Goal: Task Accomplishment & Management: Use online tool/utility

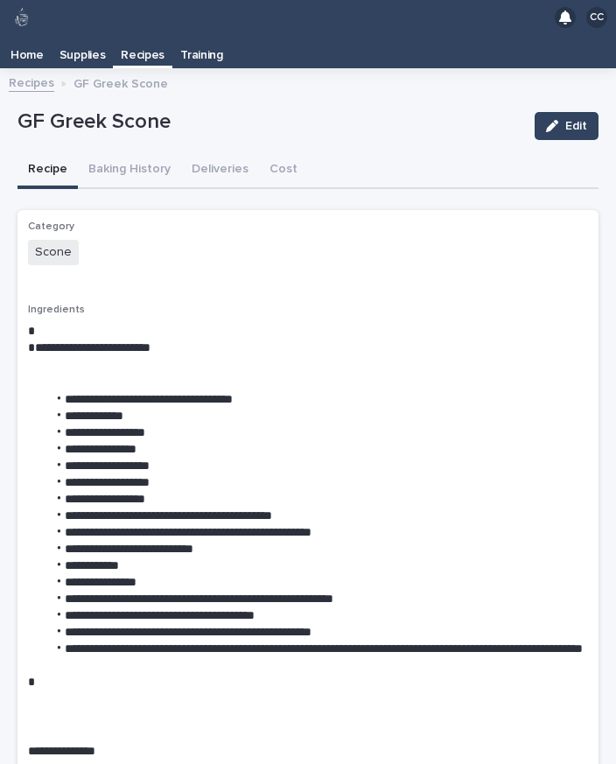
click at [34, 35] on p "Home" at bounding box center [27, 49] width 33 height 28
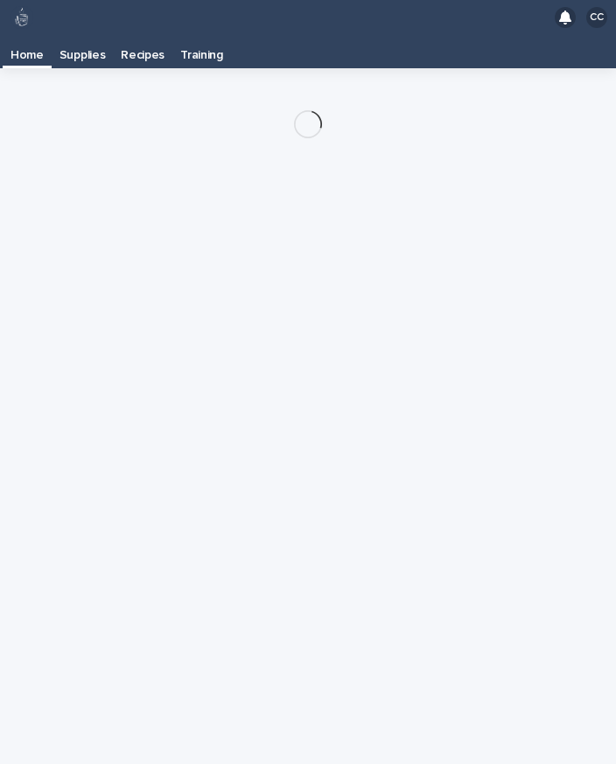
scroll to position [28, 0]
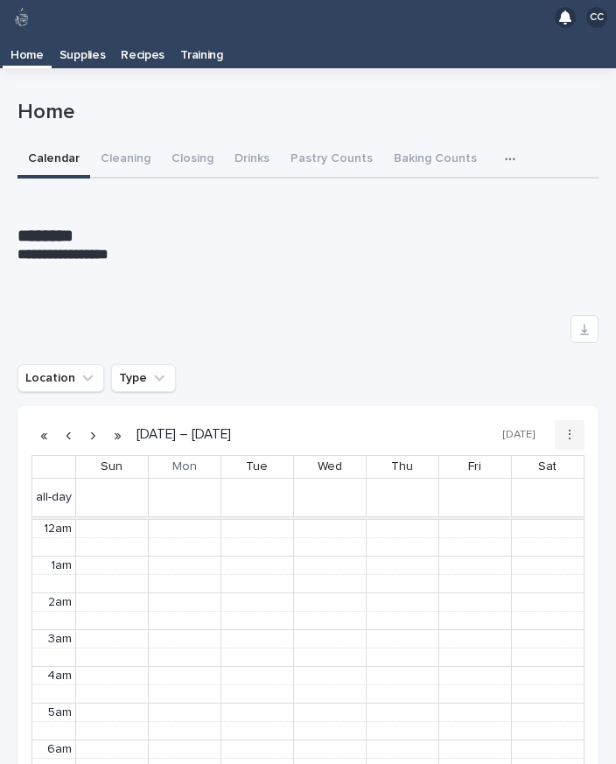
click at [340, 142] on button "Pastry Counts" at bounding box center [331, 160] width 103 height 37
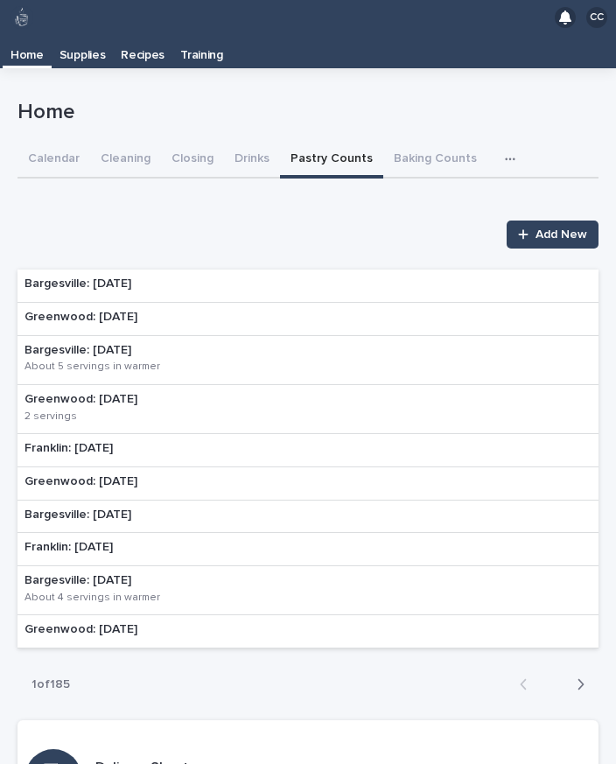
click at [536, 221] on link "Add New" at bounding box center [553, 235] width 92 height 28
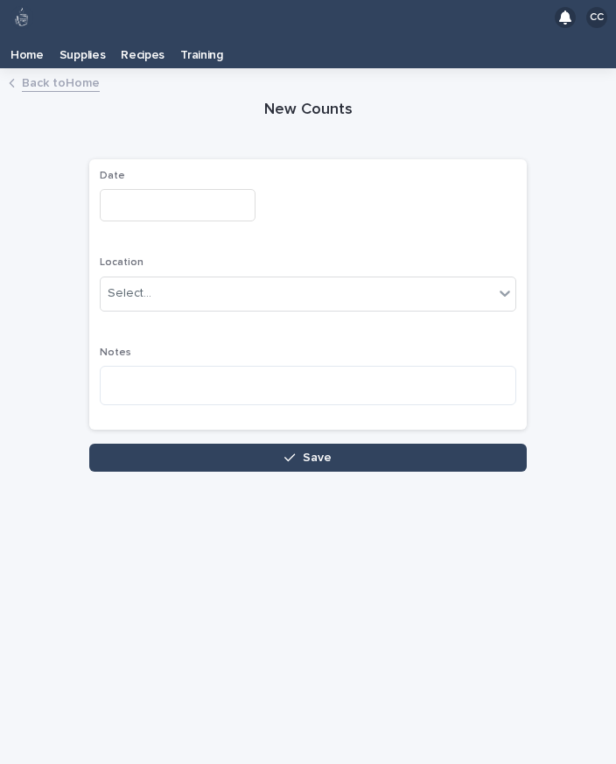
click at [175, 189] on input "text" at bounding box center [178, 205] width 156 height 32
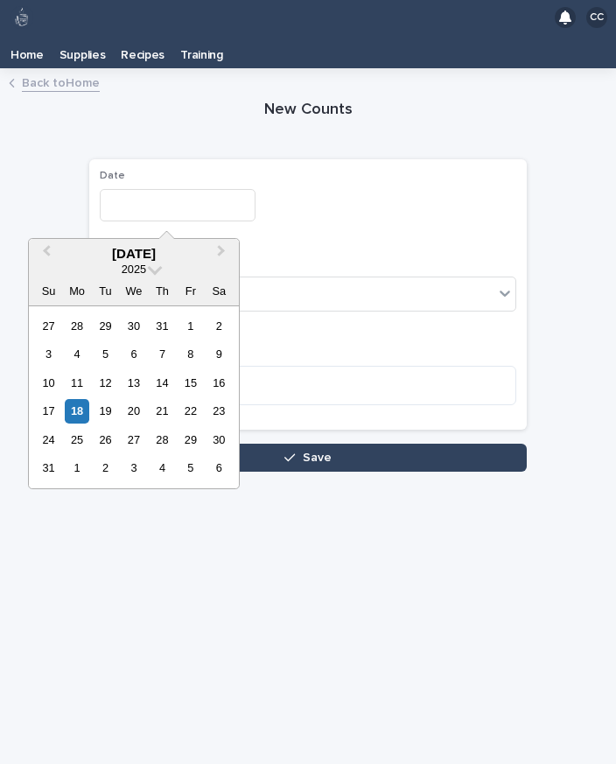
click at [80, 399] on div "18" at bounding box center [77, 411] width 24 height 24
type input "**********"
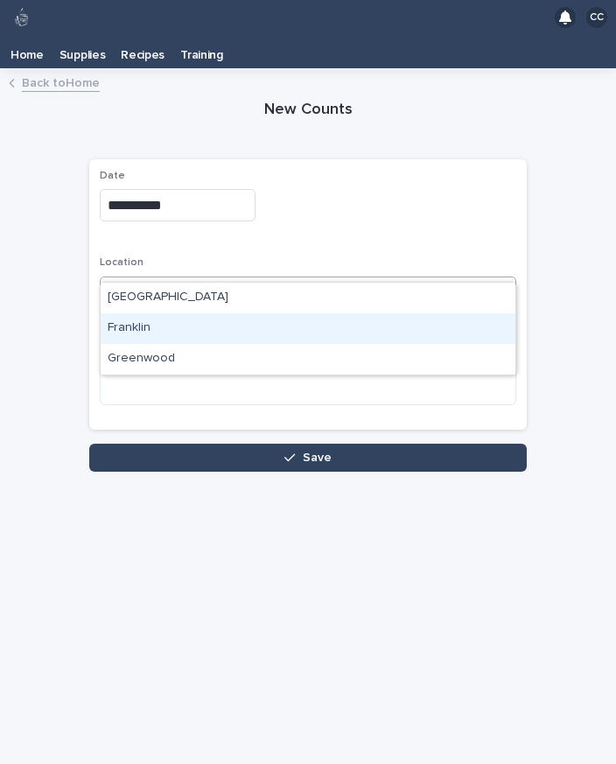
click at [138, 313] on div "Franklin" at bounding box center [308, 328] width 415 height 31
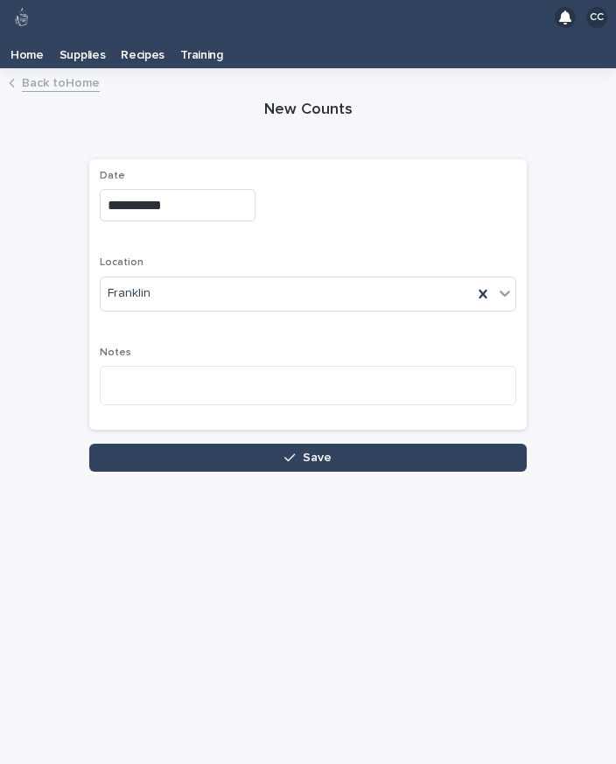
click at [263, 444] on button "Save" at bounding box center [308, 458] width 438 height 28
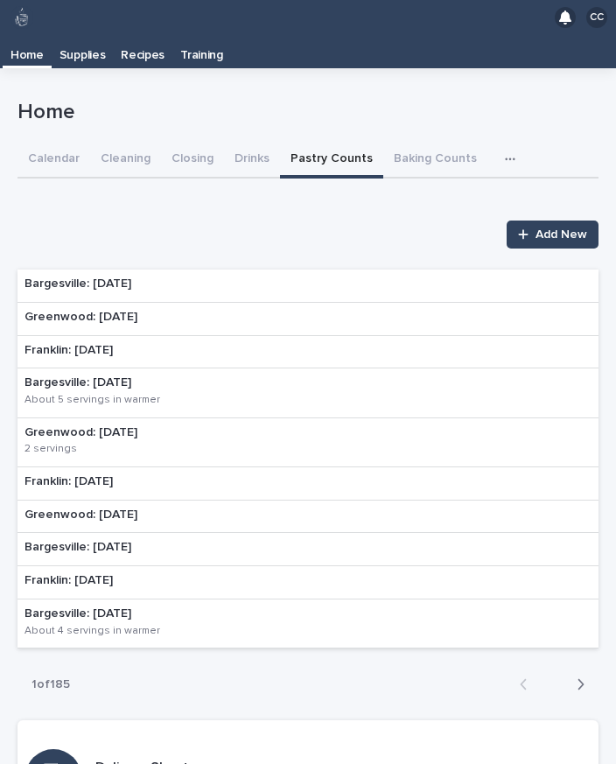
click at [193, 336] on div "Franklin: [DATE]" at bounding box center [308, 352] width 581 height 33
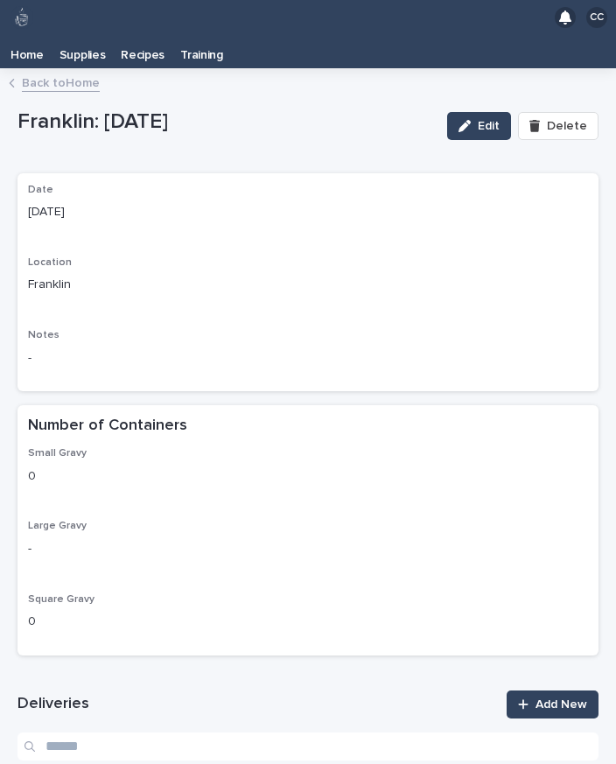
click at [563, 690] on link "Add New" at bounding box center [553, 704] width 92 height 28
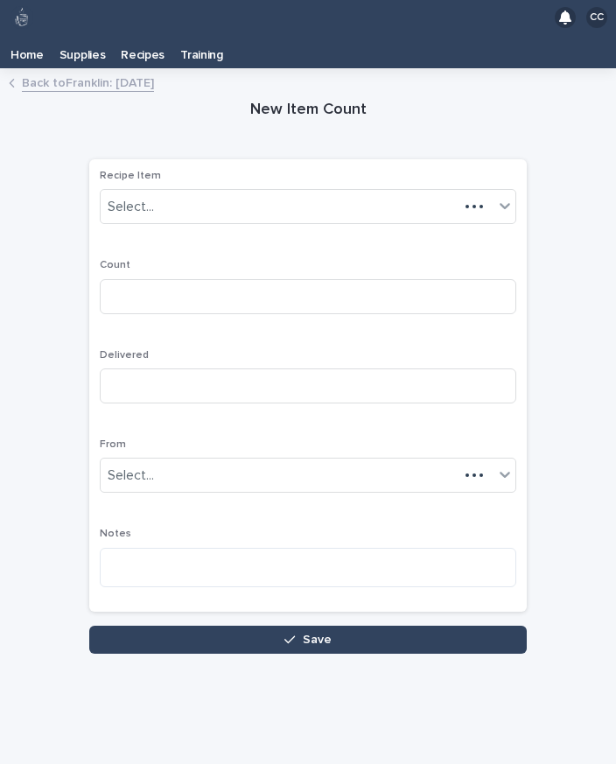
click at [558, 665] on div "Loading... Saving… Loading... Saving… New Item Count Loading... Saving… Loading…" at bounding box center [308, 399] width 599 height 641
click at [295, 193] on div "Select..." at bounding box center [297, 207] width 393 height 29
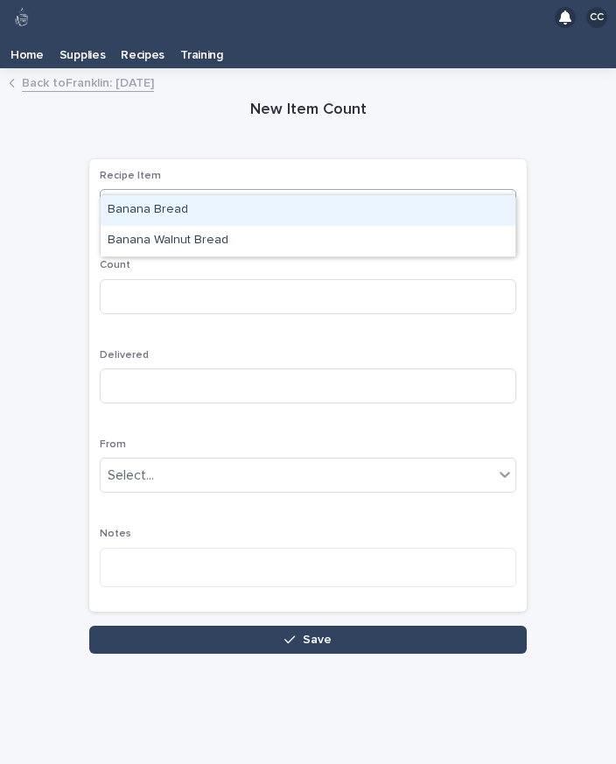
click at [190, 195] on div "Banana Bread" at bounding box center [308, 210] width 415 height 31
type input "****"
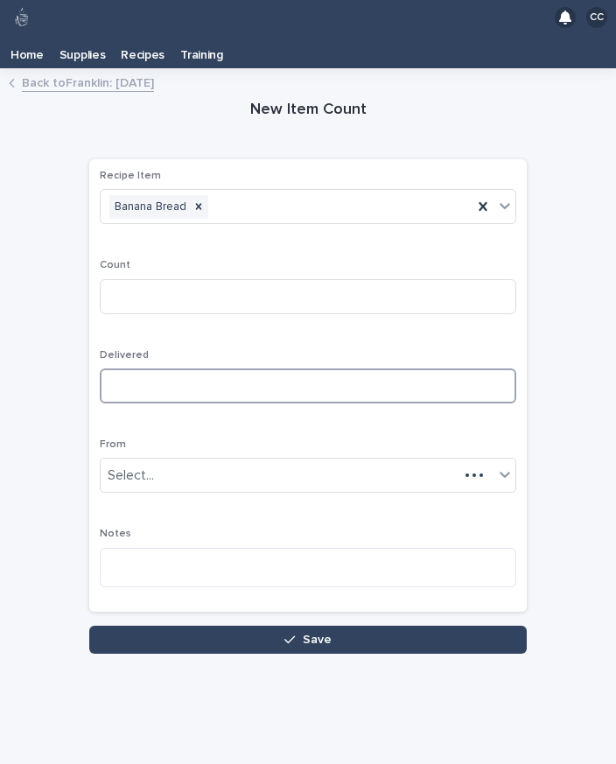
click at [235, 368] on input at bounding box center [308, 385] width 417 height 35
type input "*"
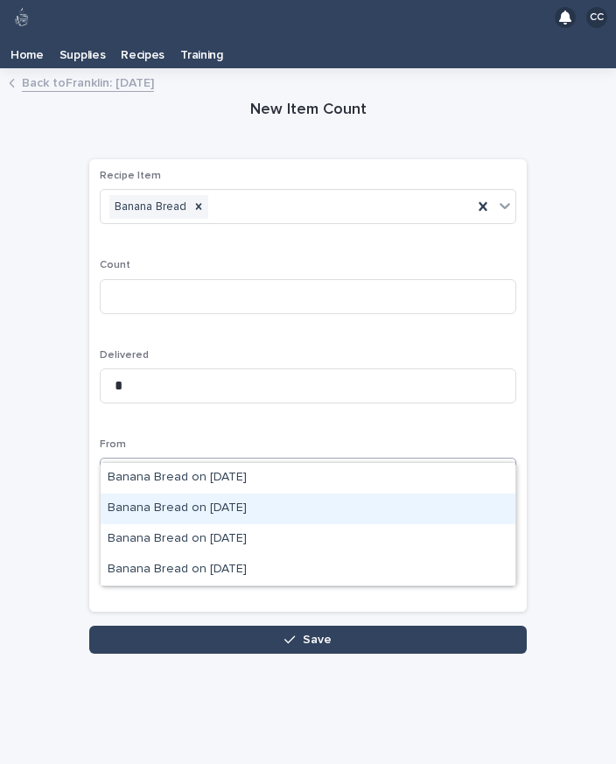
click at [256, 494] on div "Banana Bread on [DATE]" at bounding box center [308, 509] width 415 height 31
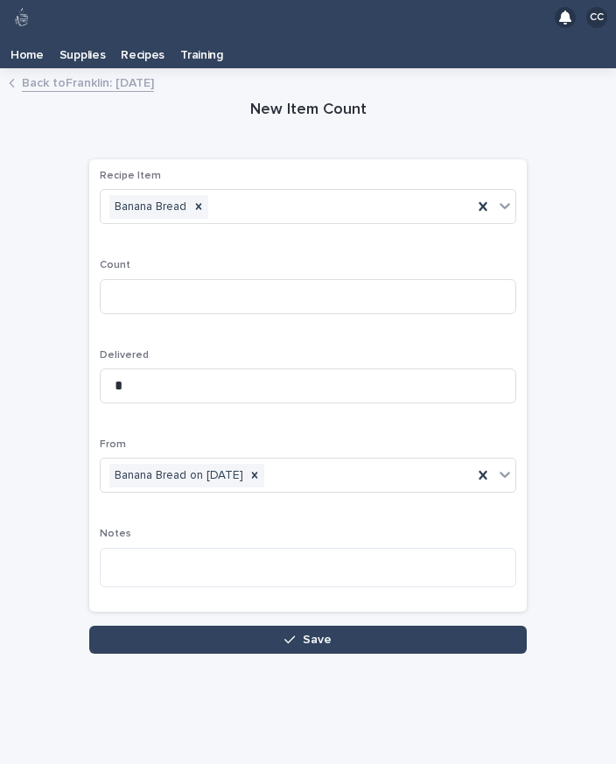
click at [393, 626] on button "Save" at bounding box center [308, 640] width 438 height 28
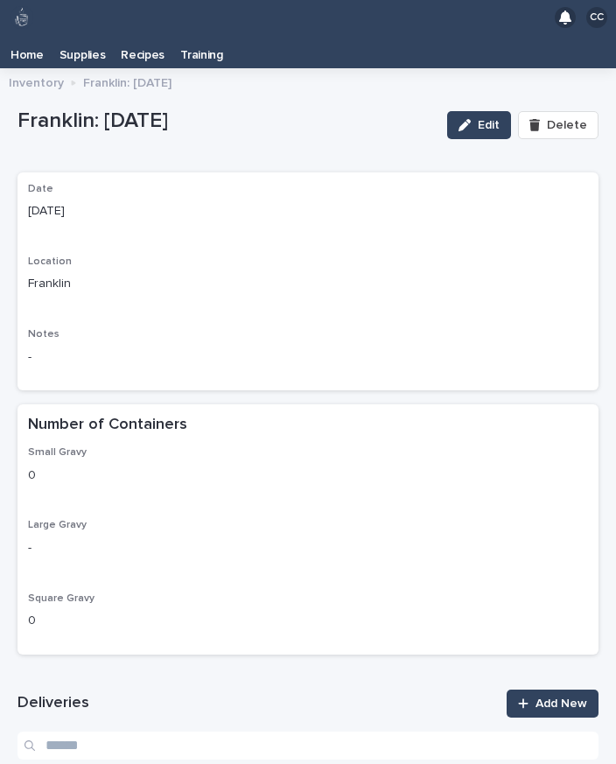
click at [567, 690] on link "Add New" at bounding box center [553, 704] width 92 height 28
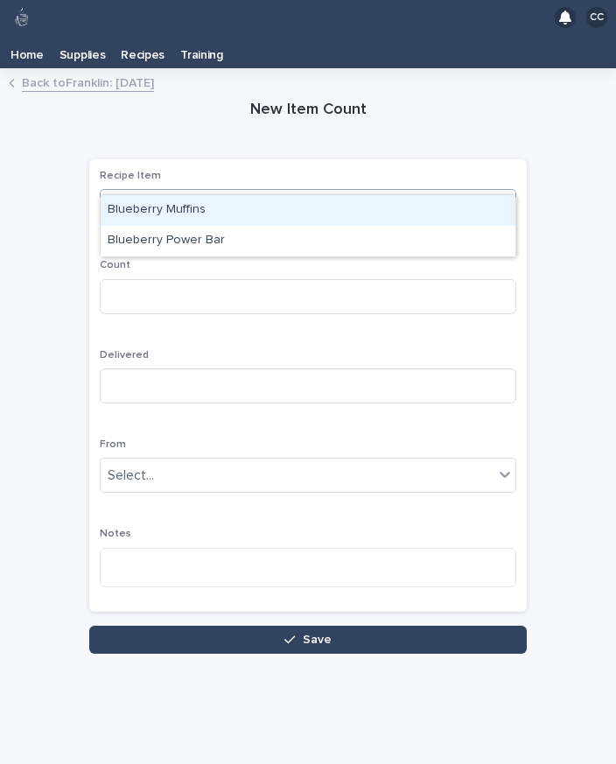
click at [251, 226] on div "Blueberry Power Bar" at bounding box center [308, 241] width 415 height 31
type input "****"
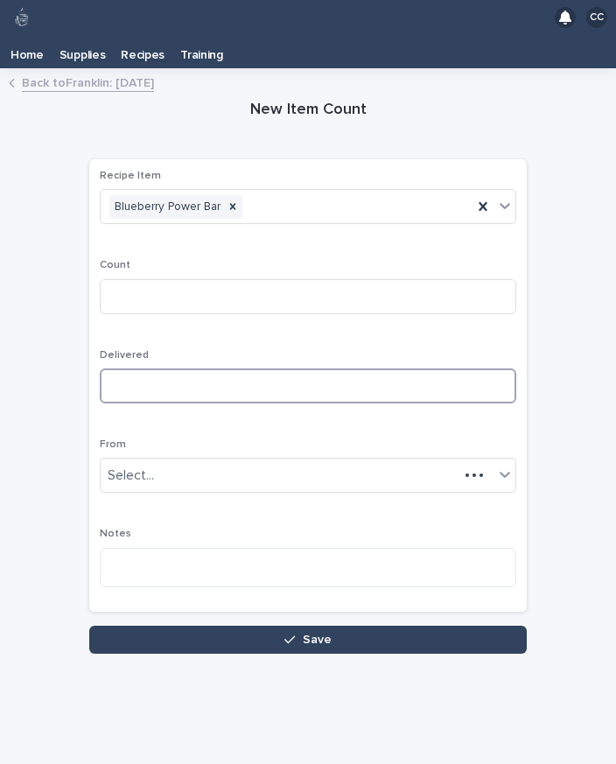
click at [241, 368] on input at bounding box center [308, 385] width 417 height 35
type input "*"
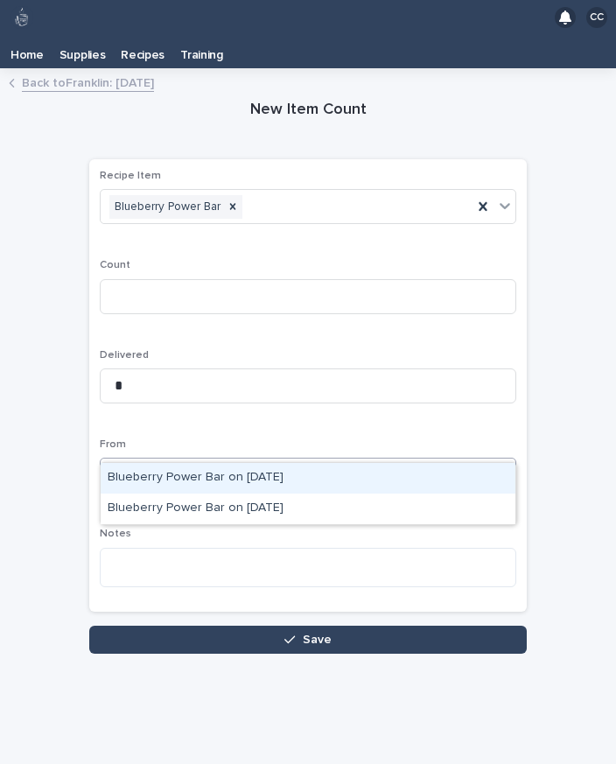
click at [300, 463] on div "Blueberry Power Bar on [DATE]" at bounding box center [308, 478] width 415 height 31
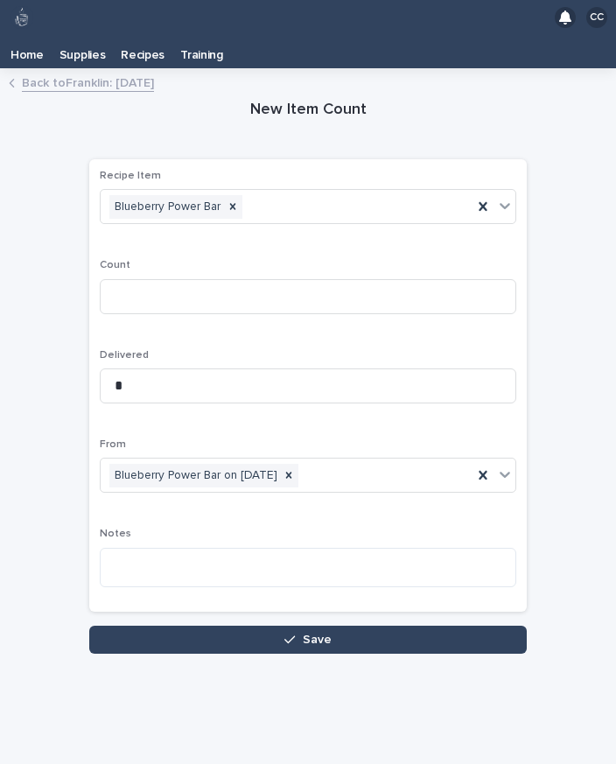
click at [428, 626] on button "Save" at bounding box center [308, 640] width 438 height 28
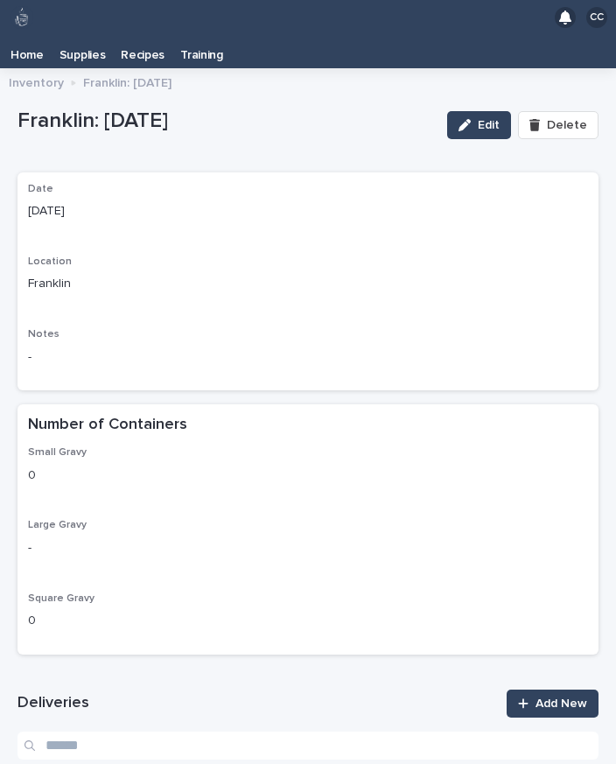
click at [550, 697] on span "Add New" at bounding box center [562, 703] width 52 height 12
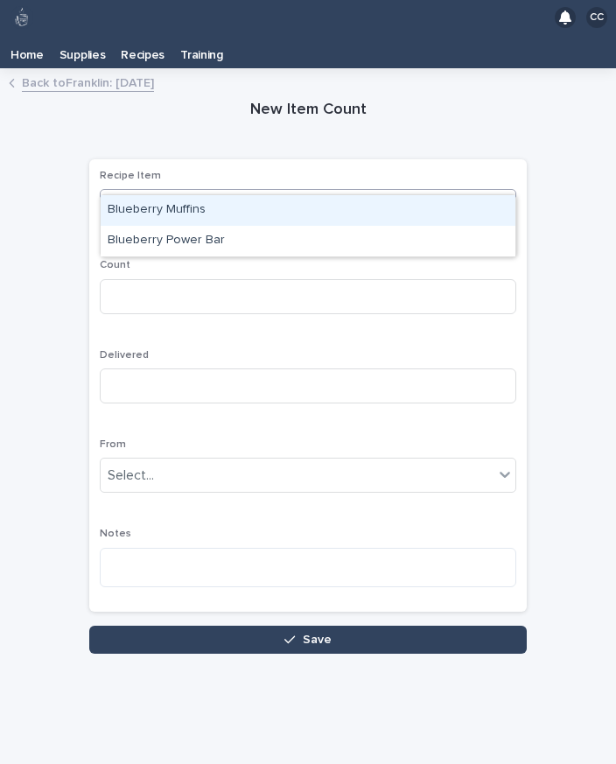
click at [242, 195] on div "Blueberry Muffins" at bounding box center [308, 210] width 415 height 31
type input "****"
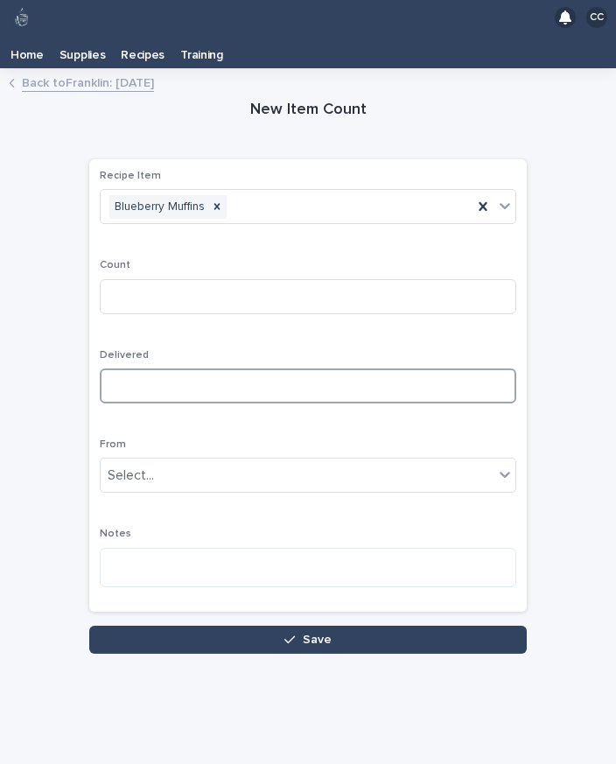
click at [216, 368] on input at bounding box center [308, 385] width 417 height 35
type input "*"
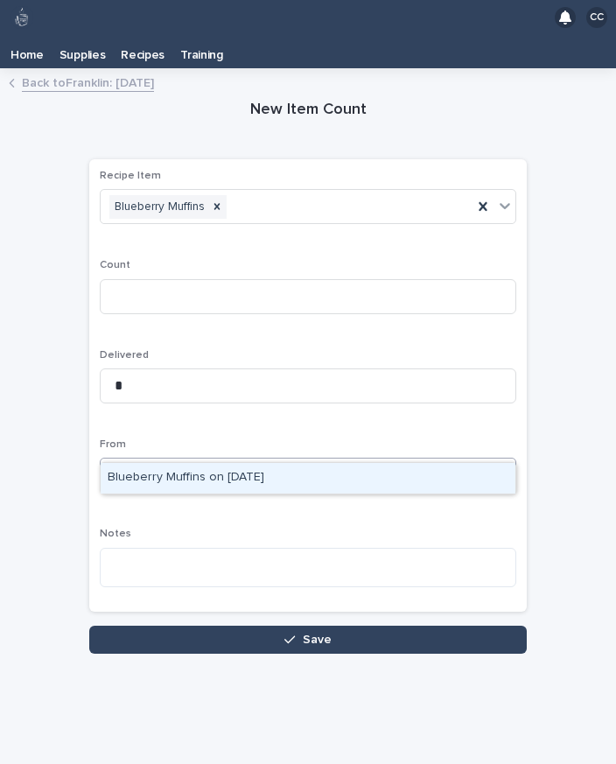
click at [313, 463] on div "Blueberry Muffins on [DATE]" at bounding box center [308, 478] width 415 height 31
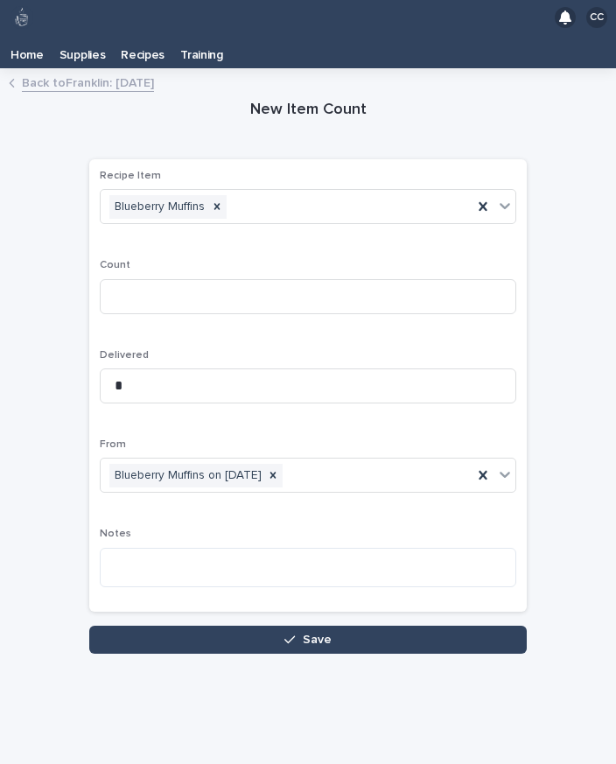
click at [399, 626] on button "Save" at bounding box center [308, 640] width 438 height 28
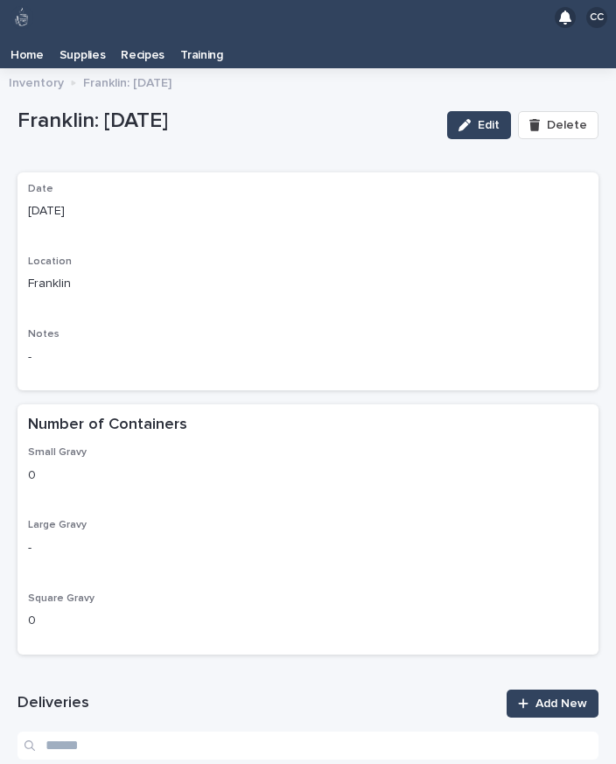
click at [554, 697] on span "Add New" at bounding box center [562, 703] width 52 height 12
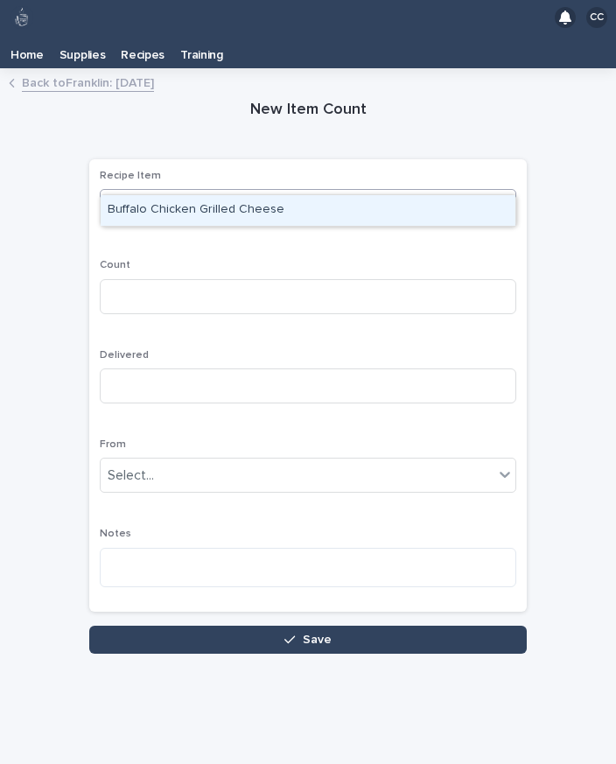
type input "****"
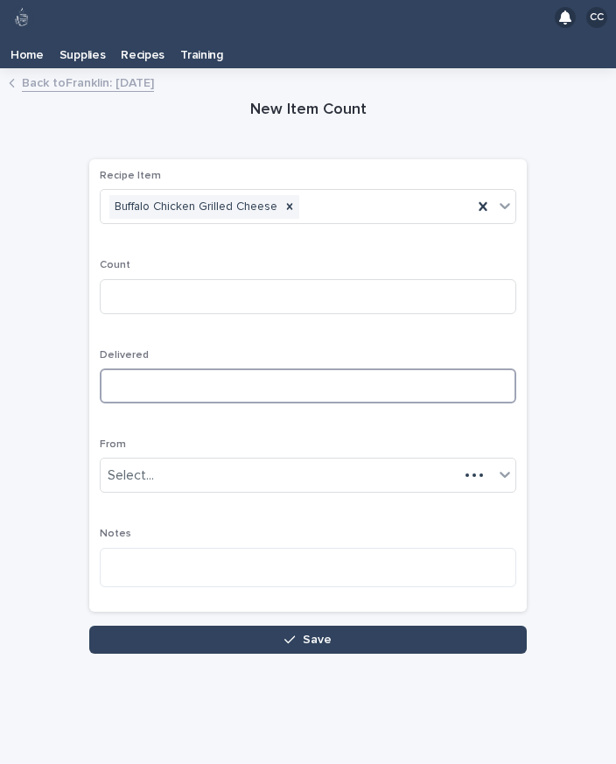
click at [305, 368] on input at bounding box center [308, 385] width 417 height 35
type input "**"
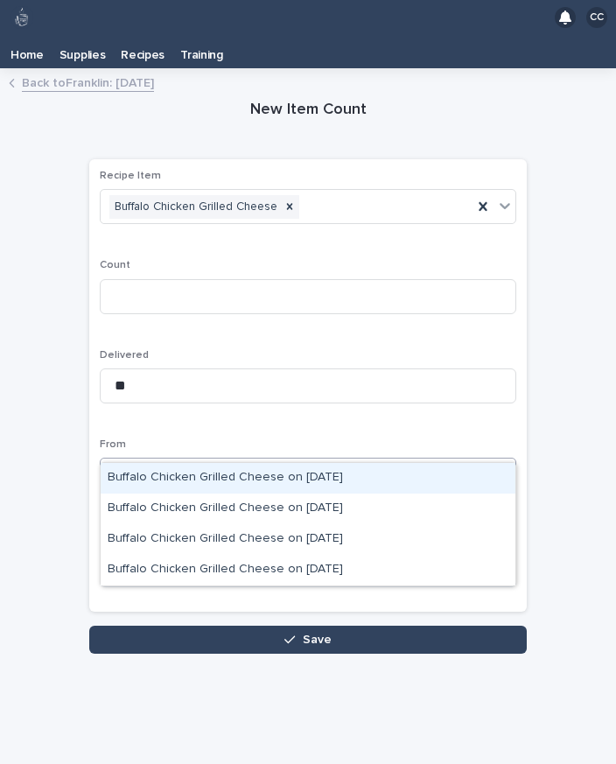
click at [347, 463] on div "Buffalo Chicken Grilled Cheese on [DATE]" at bounding box center [308, 478] width 415 height 31
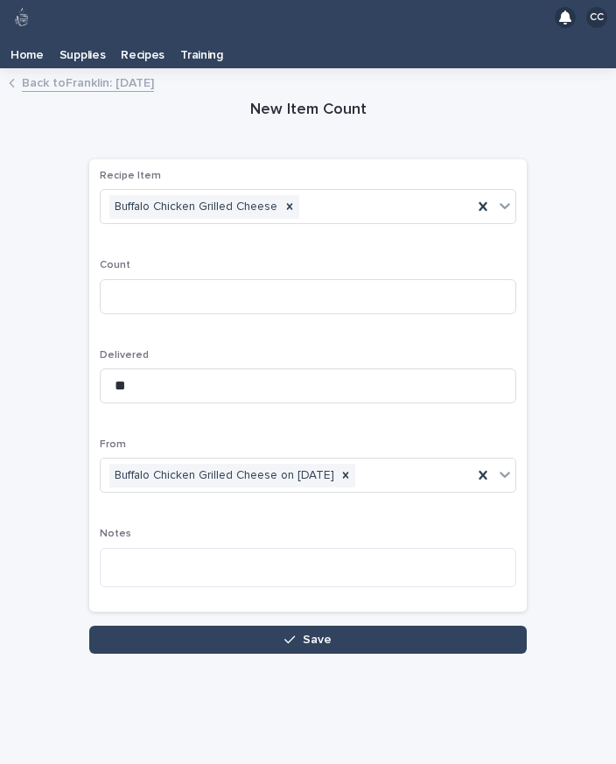
click at [433, 626] on button "Save" at bounding box center [308, 640] width 438 height 28
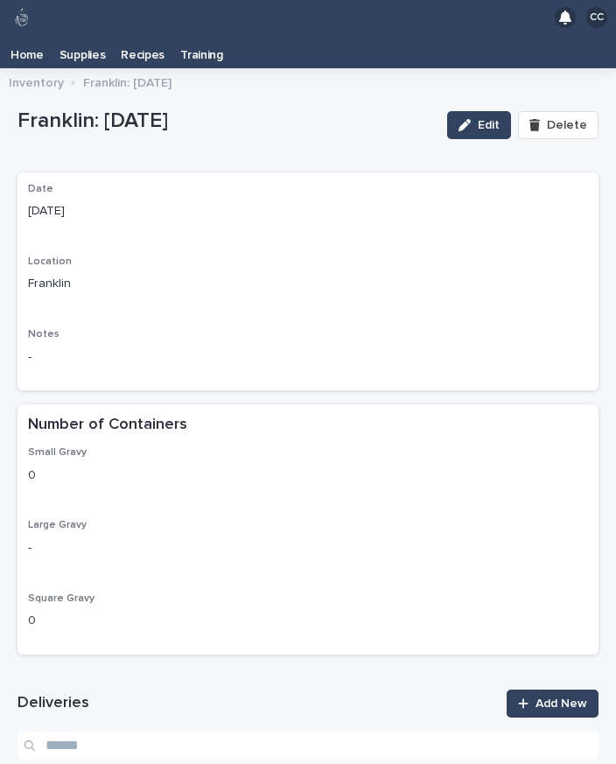
click at [547, 697] on span "Add New" at bounding box center [562, 703] width 52 height 12
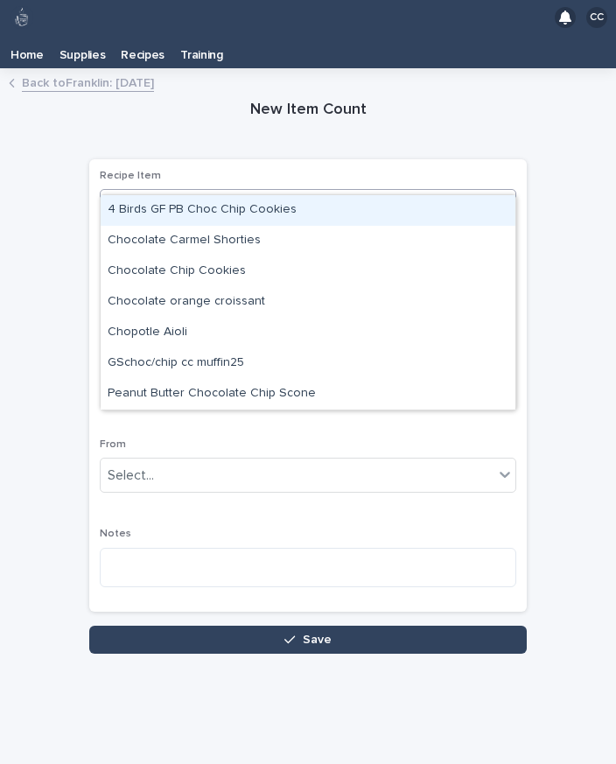
click at [280, 256] on div "Chocolate Chip Cookies" at bounding box center [308, 271] width 415 height 31
type input "***"
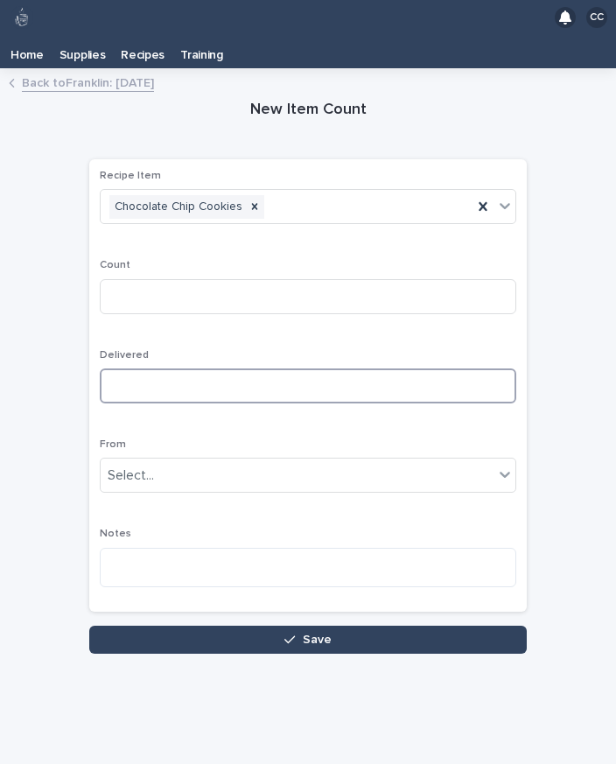
click at [340, 368] on input at bounding box center [308, 385] width 417 height 35
type input "*"
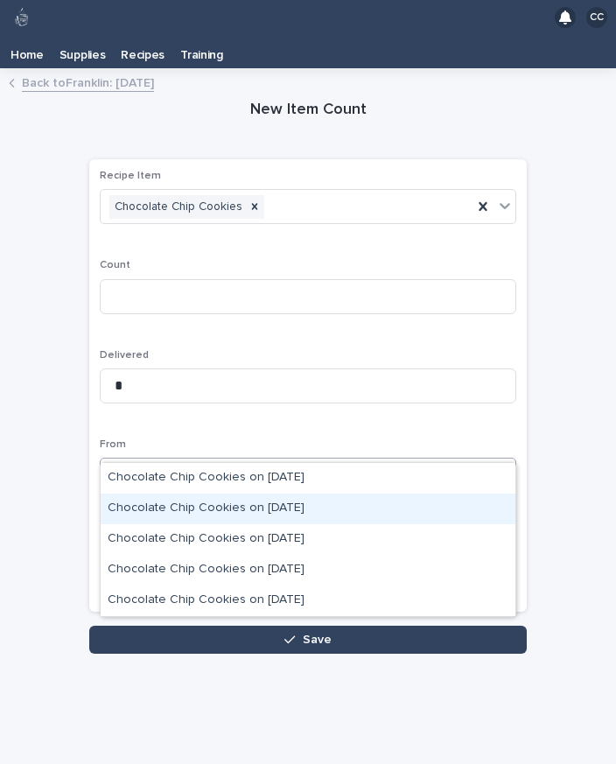
click at [343, 494] on div "Chocolate Chip Cookies on [DATE]" at bounding box center [308, 509] width 415 height 31
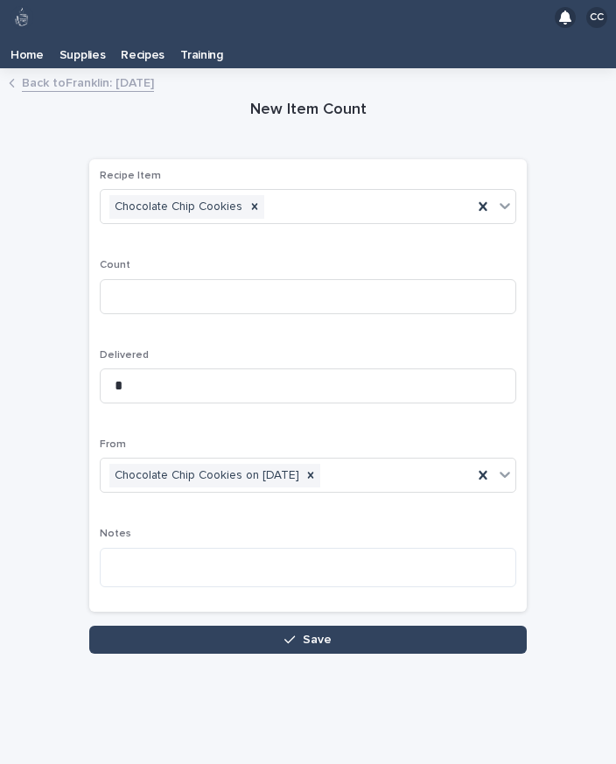
click at [440, 626] on button "Save" at bounding box center [308, 640] width 438 height 28
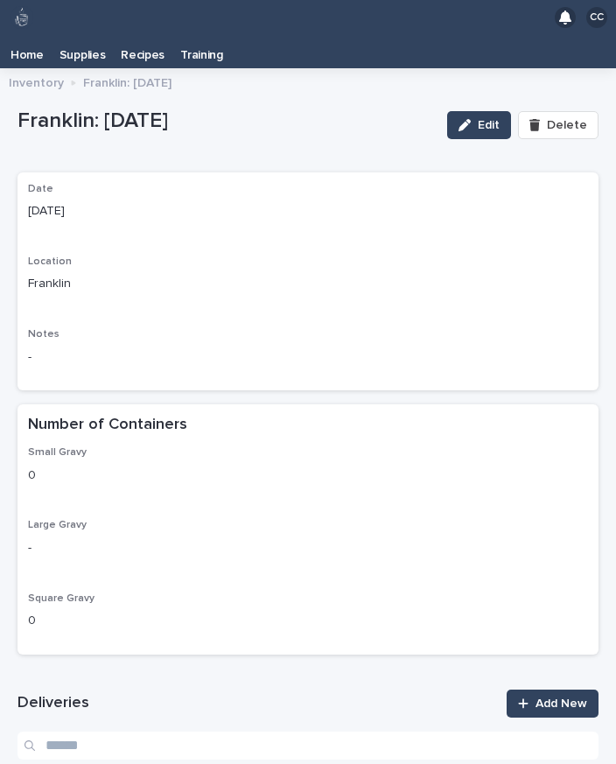
click at [558, 697] on span "Add New" at bounding box center [562, 703] width 52 height 12
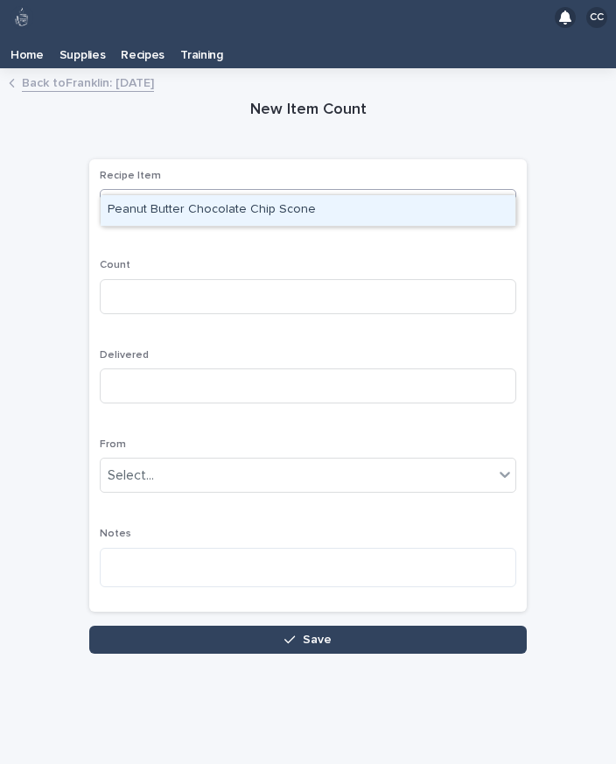
click at [355, 195] on div "Peanut Butter Chocolate Chip Scone" at bounding box center [308, 210] width 415 height 31
type input "****"
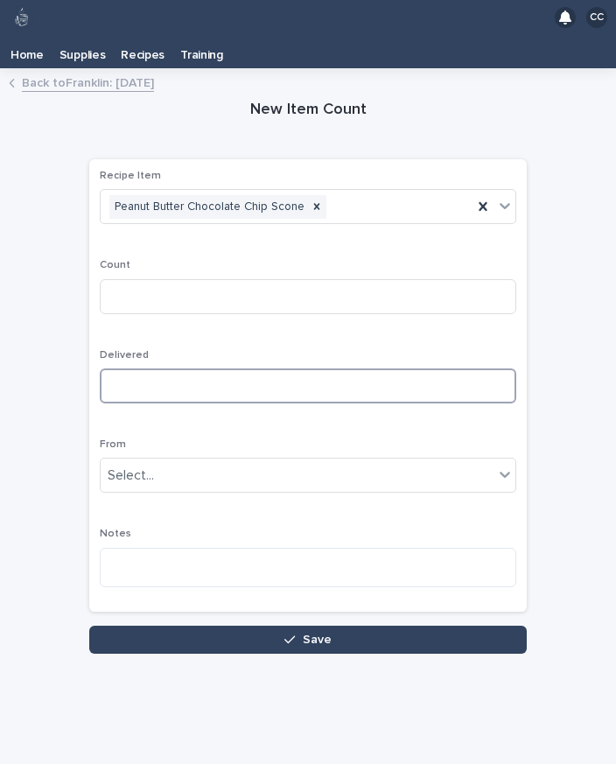
click at [347, 368] on input at bounding box center [308, 385] width 417 height 35
type input "*"
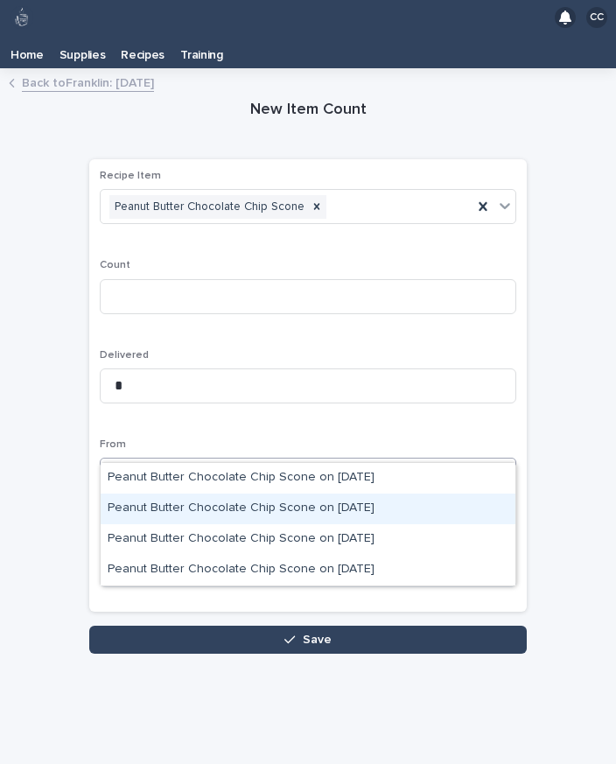
click at [368, 494] on div "Peanut Butter Chocolate Chip Scone on [DATE]" at bounding box center [308, 509] width 415 height 31
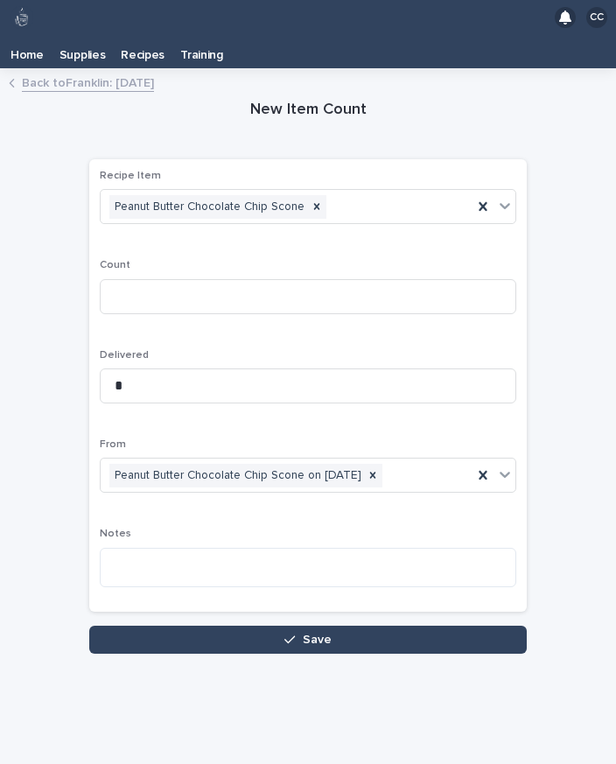
click at [416, 626] on button "Save" at bounding box center [308, 640] width 438 height 28
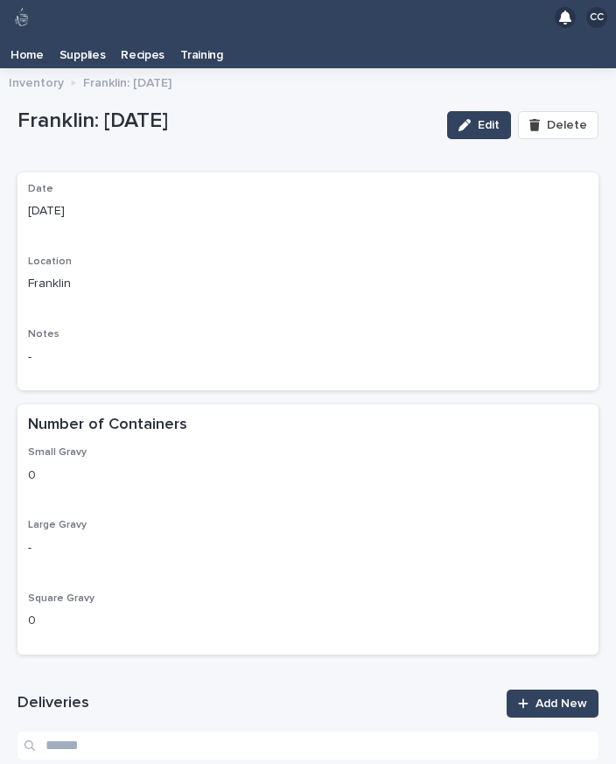
click at [548, 690] on link "Add New" at bounding box center [553, 704] width 92 height 28
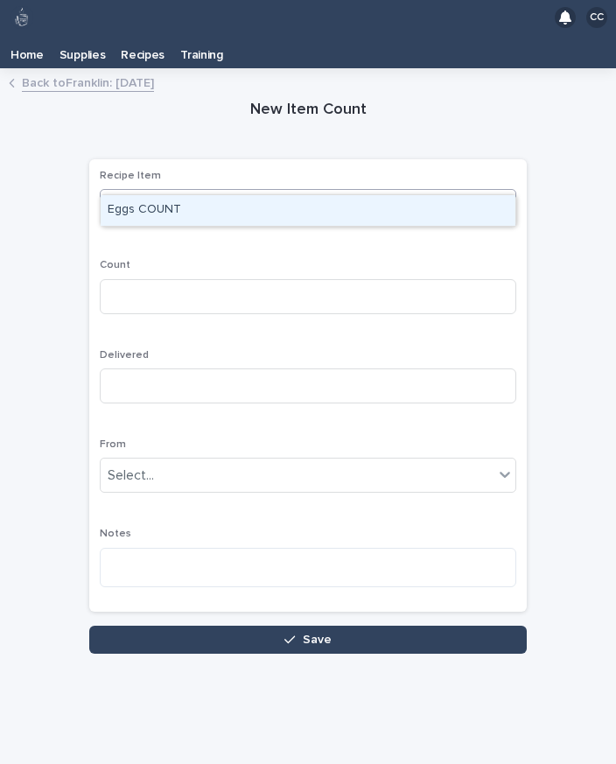
type input "****"
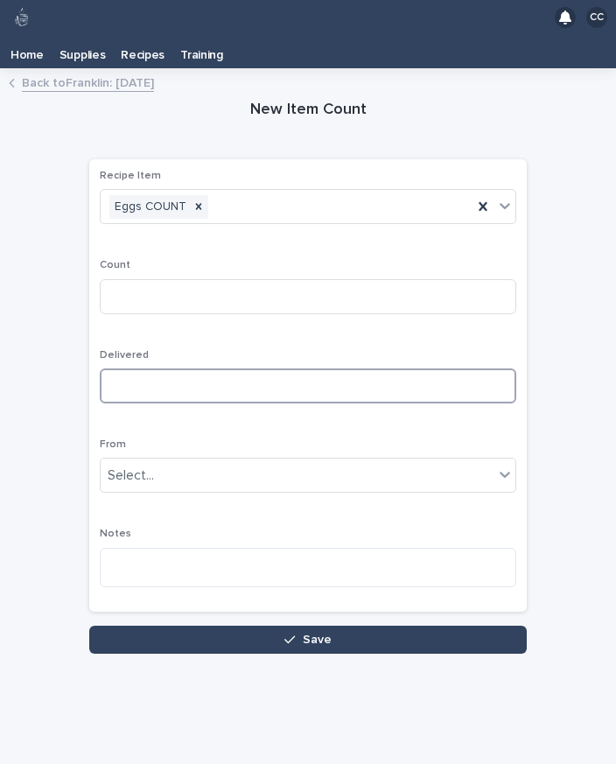
click at [296, 368] on input at bounding box center [308, 385] width 417 height 35
type input "*"
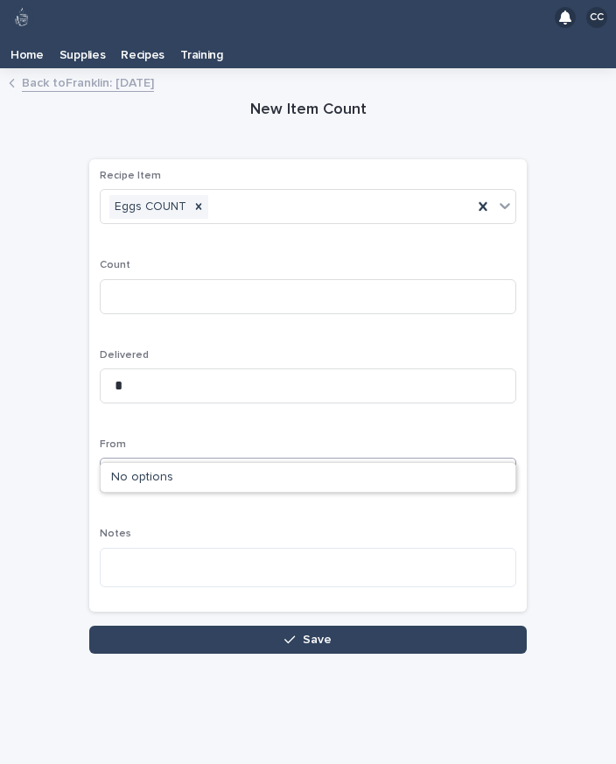
click at [553, 328] on div "New Item Count Loading... Saving… Loading... Saving… Loading... Saving… Recipe …" at bounding box center [308, 366] width 581 height 575
click at [412, 626] on button "Save" at bounding box center [308, 640] width 438 height 28
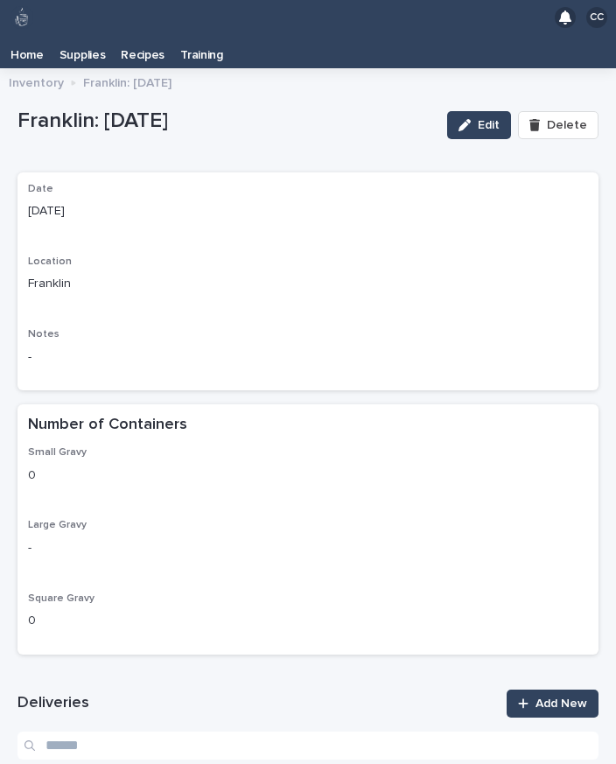
click at [557, 697] on span "Add New" at bounding box center [562, 703] width 52 height 12
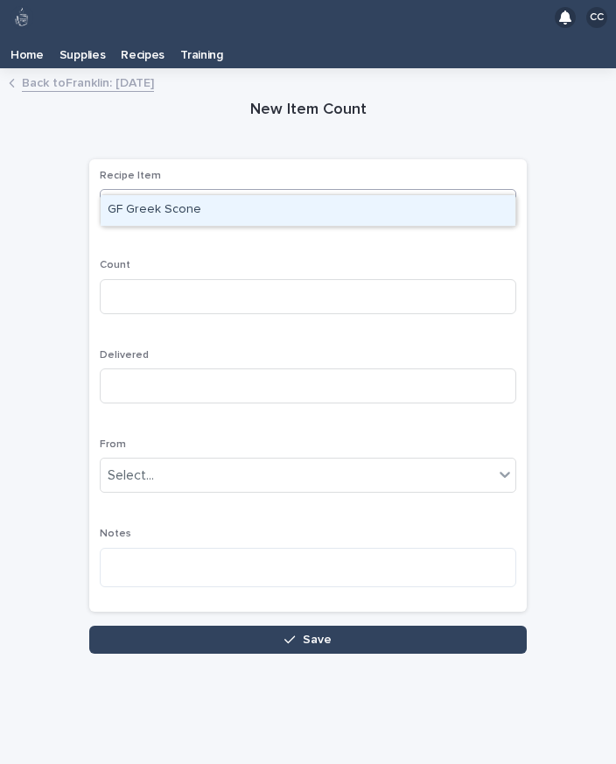
click at [336, 195] on div "GF Greek Scone" at bounding box center [308, 210] width 415 height 31
type input "****"
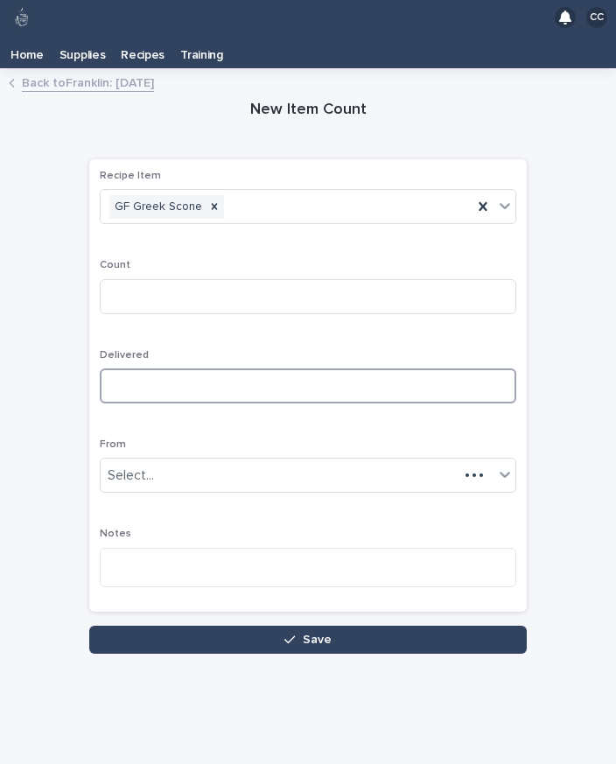
click at [297, 368] on input at bounding box center [308, 385] width 417 height 35
type input "*"
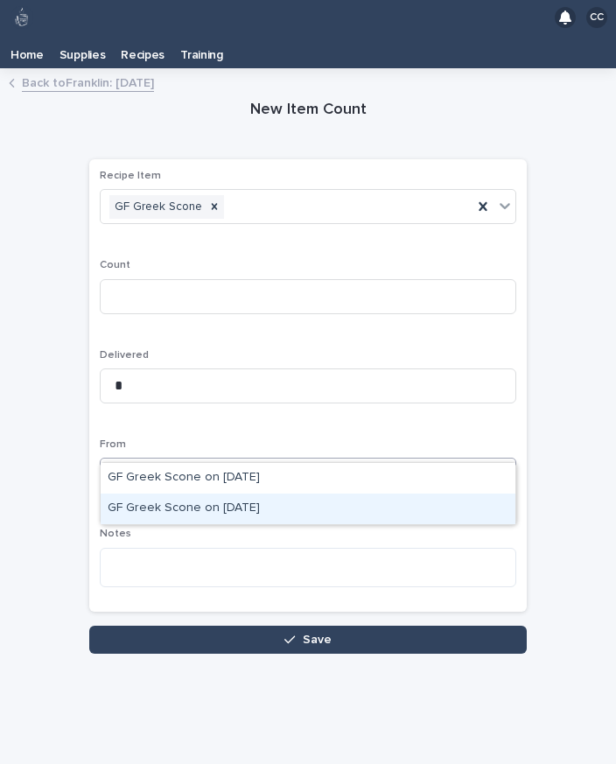
click at [279, 494] on div "GF Greek Scone on [DATE]" at bounding box center [308, 509] width 415 height 31
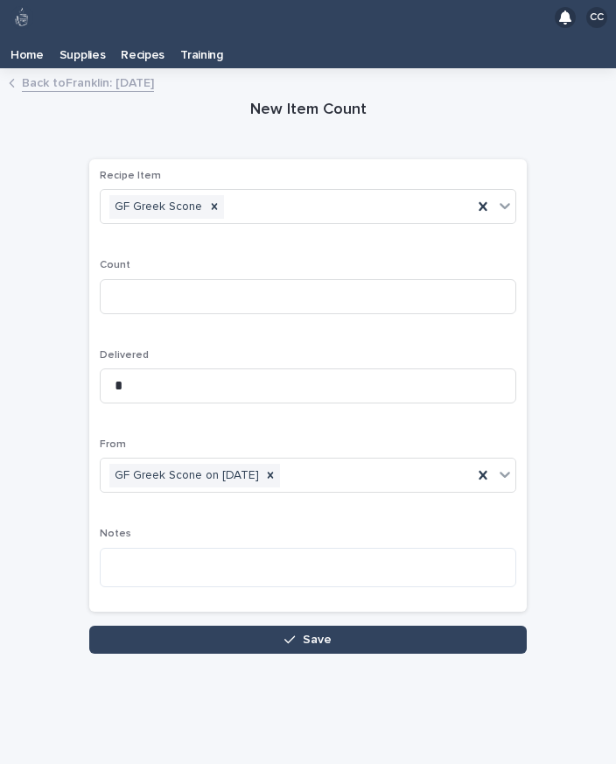
click at [371, 626] on button "Save" at bounding box center [308, 640] width 438 height 28
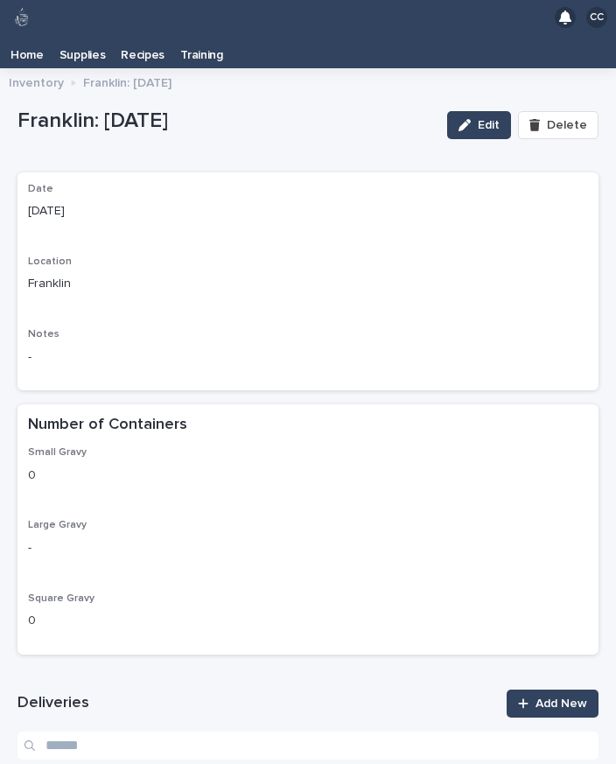
click at [570, 690] on link "Add New" at bounding box center [553, 704] width 92 height 28
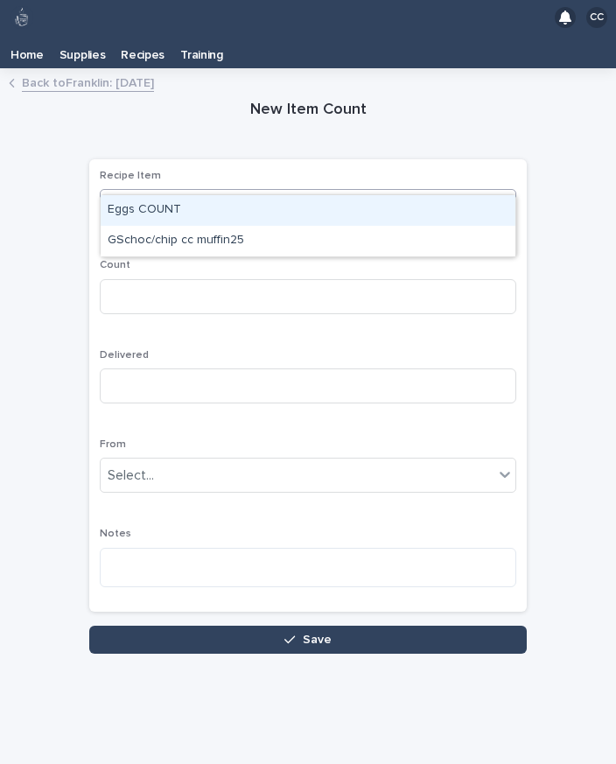
click at [283, 226] on div "GSchoc/chip cc muffin25" at bounding box center [308, 241] width 415 height 31
type input "**"
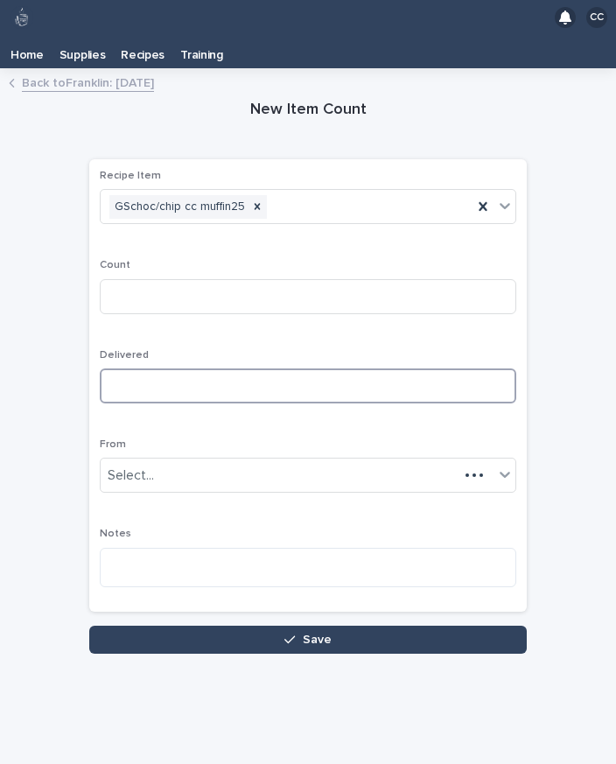
click at [312, 368] on input at bounding box center [308, 385] width 417 height 35
type input "*"
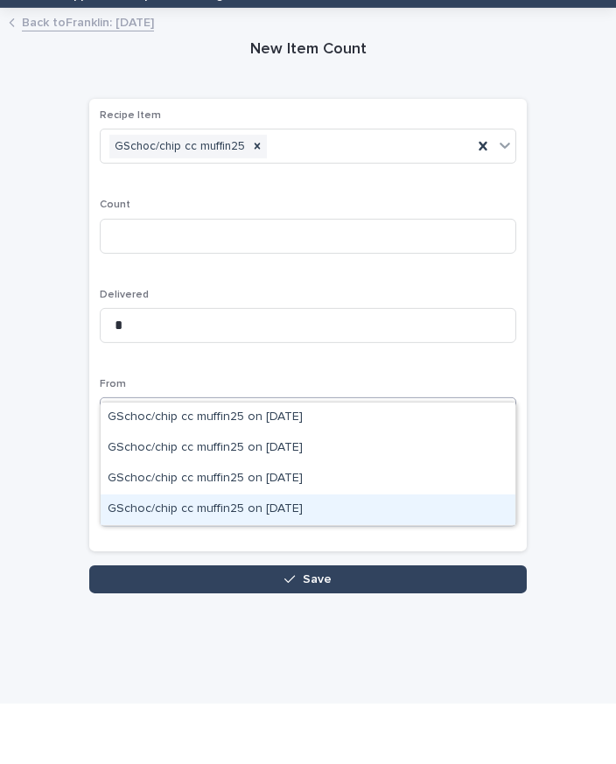
click at [333, 555] on div "GSchoc/chip cc muffin25 on [DATE]" at bounding box center [308, 570] width 415 height 31
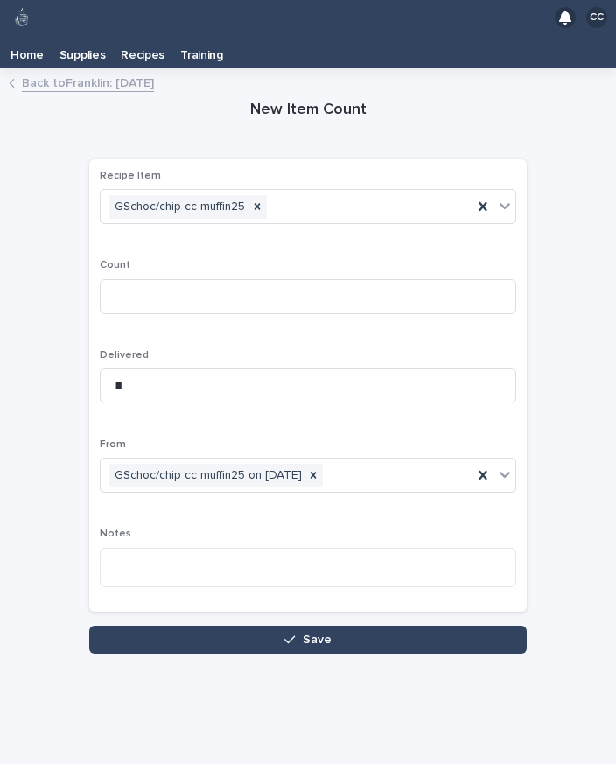
click at [399, 626] on button "Save" at bounding box center [308, 640] width 438 height 28
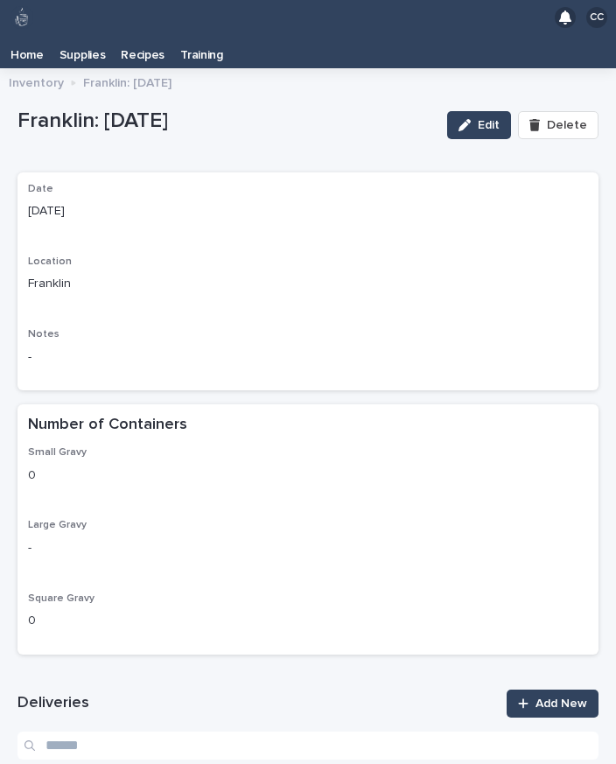
click at [554, 697] on span "Add New" at bounding box center [562, 703] width 52 height 12
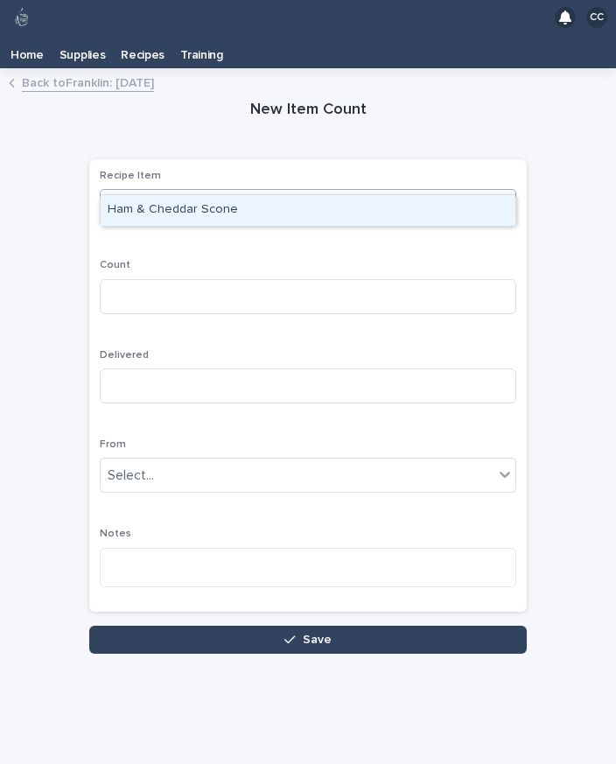
click at [365, 195] on div "Ham & Cheddar Scone" at bounding box center [308, 210] width 415 height 31
type input "***"
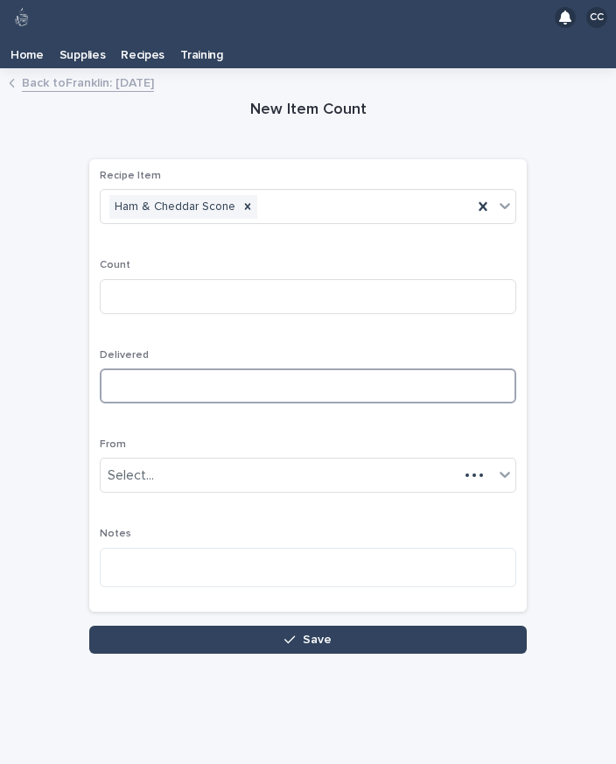
click at [297, 368] on input at bounding box center [308, 385] width 417 height 35
type input "*"
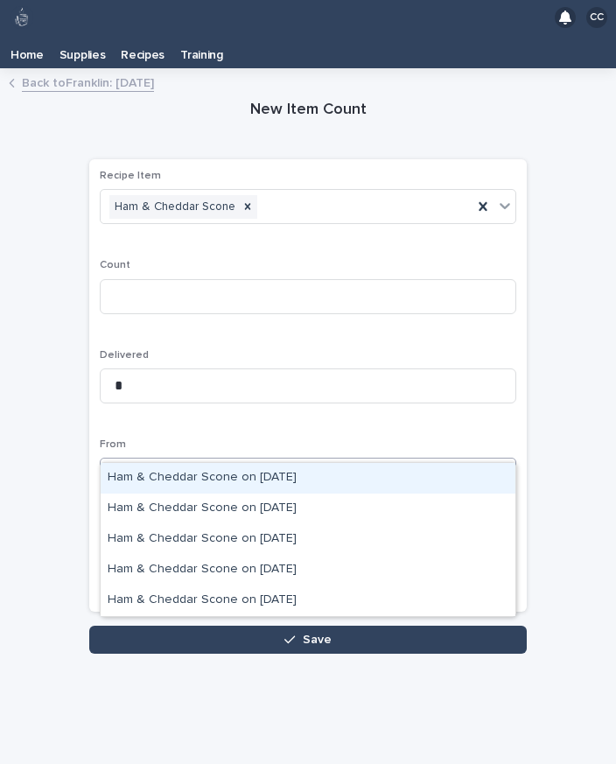
click at [319, 463] on div "Ham & Cheddar Scone on [DATE]" at bounding box center [308, 478] width 415 height 31
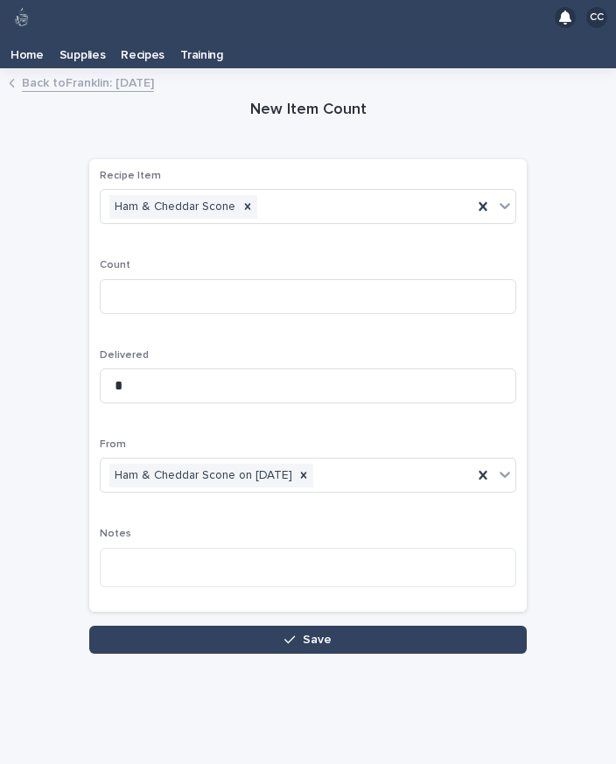
click at [371, 626] on button "Save" at bounding box center [308, 640] width 438 height 28
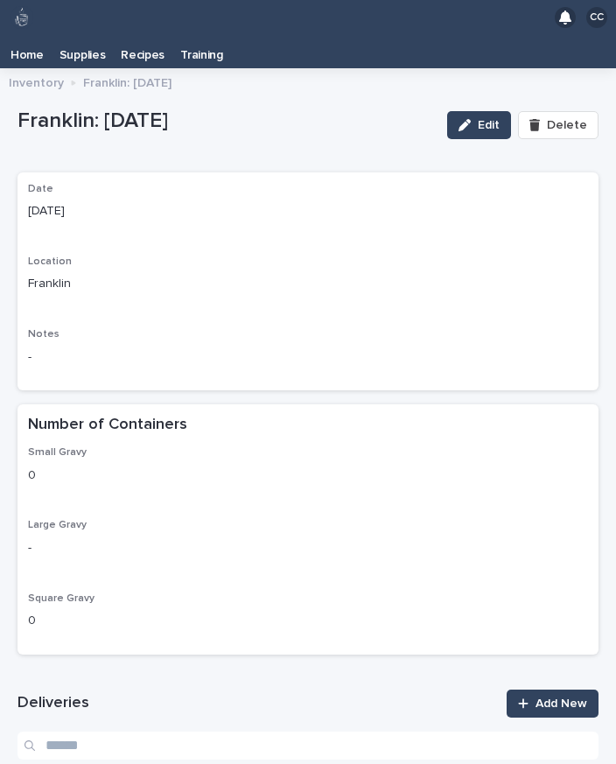
click at [540, 697] on span "Add New" at bounding box center [562, 703] width 52 height 12
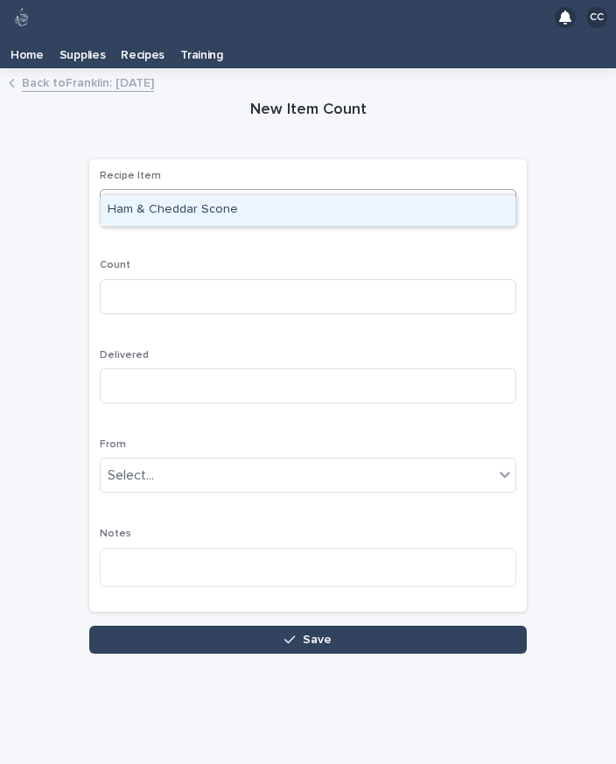
click at [338, 195] on div "Ham & Cheddar Scone" at bounding box center [308, 210] width 415 height 31
type input "**"
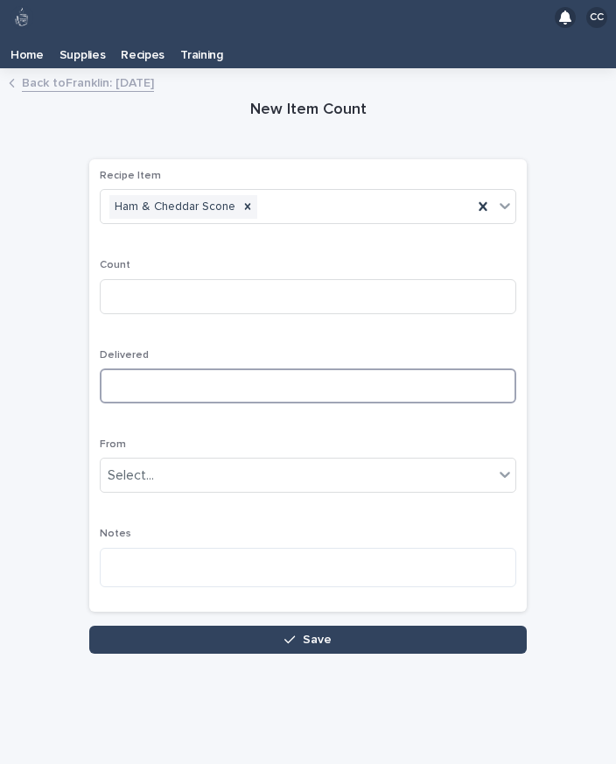
click at [250, 368] on input at bounding box center [308, 385] width 417 height 35
type input "**"
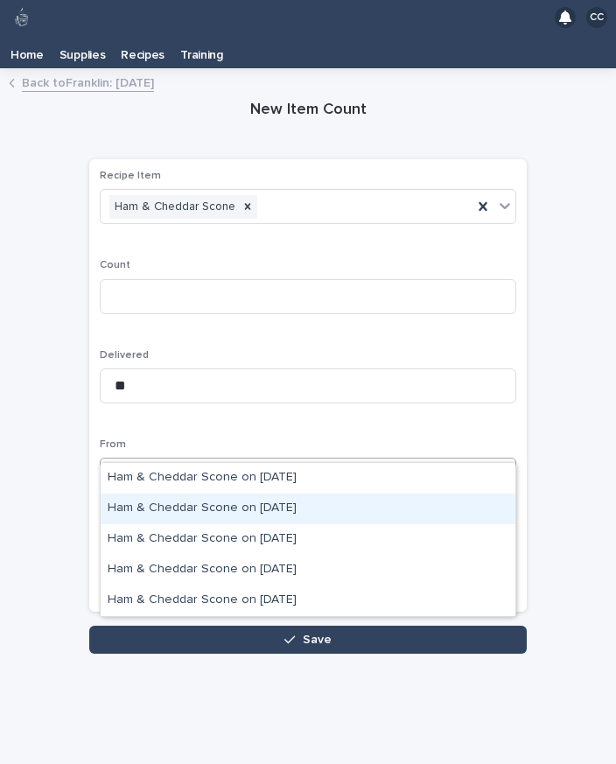
click at [321, 494] on div "Ham & Cheddar Scone on [DATE]" at bounding box center [308, 509] width 415 height 31
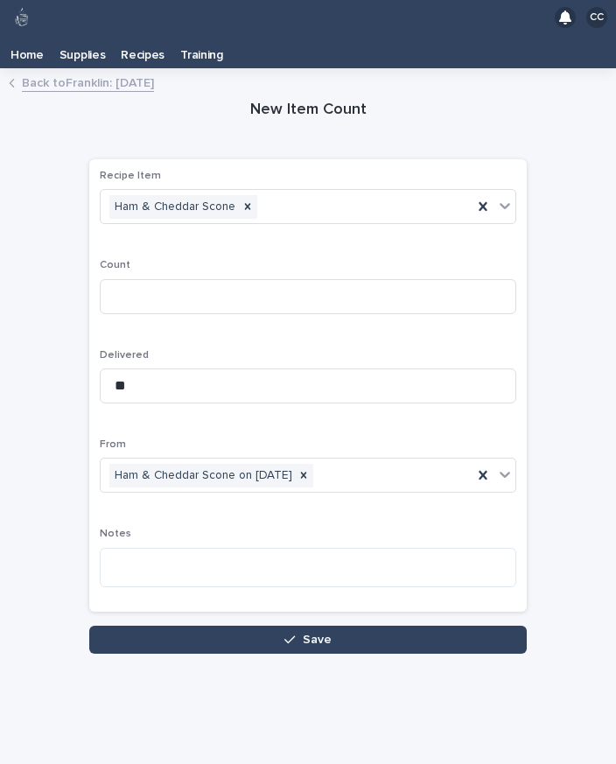
click at [435, 626] on button "Save" at bounding box center [308, 640] width 438 height 28
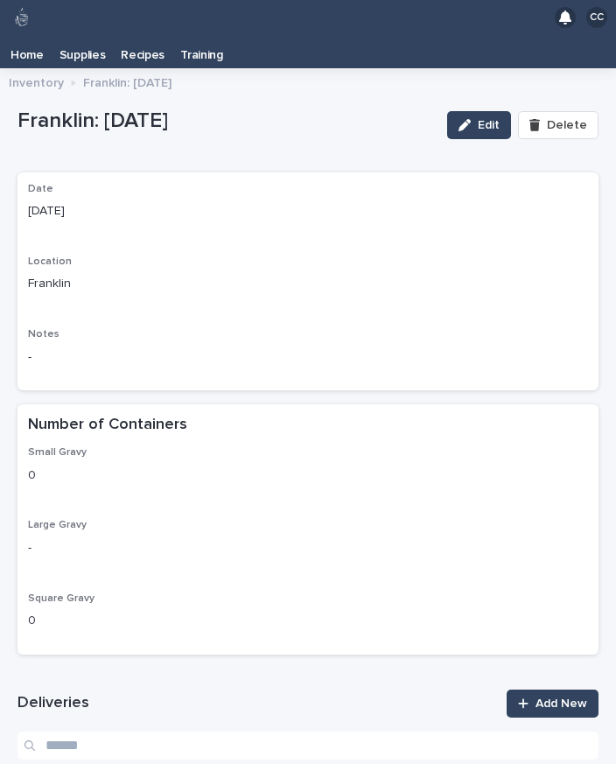
scroll to position [27, 0]
